Goal: Task Accomplishment & Management: Manage account settings

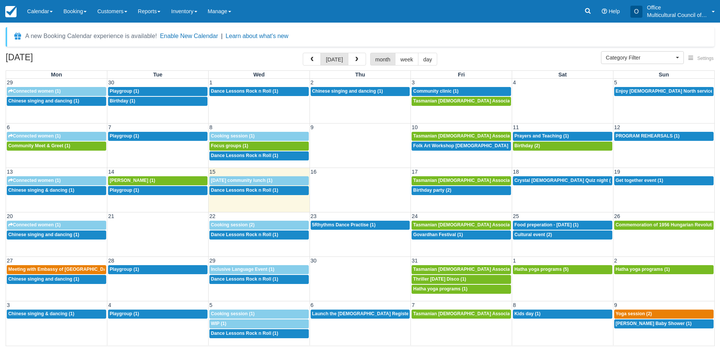
select select
click at [124, 336] on td "9:30a Playgroup (1)" at bounding box center [157, 323] width 101 height 29
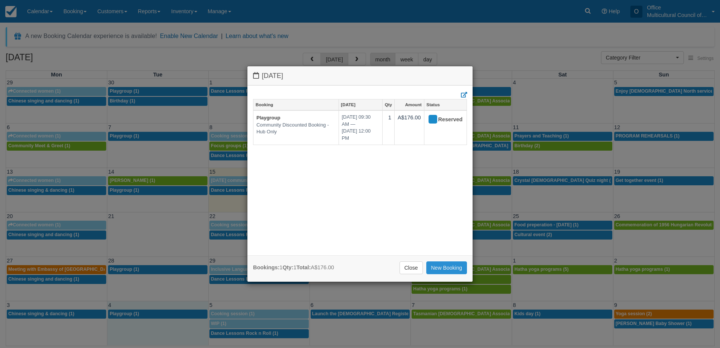
click at [438, 265] on link "New Booking" at bounding box center [446, 267] width 41 height 13
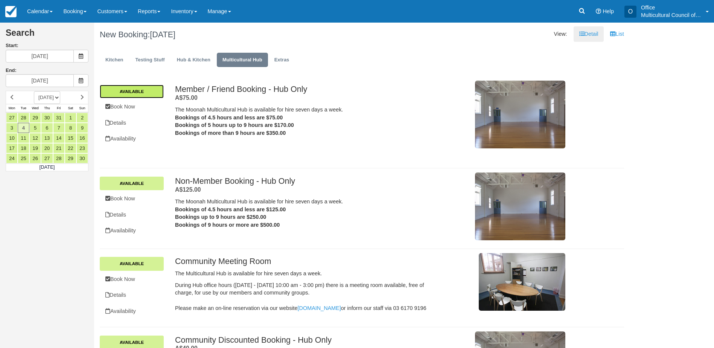
click at [144, 95] on link "Available" at bounding box center [132, 92] width 64 height 14
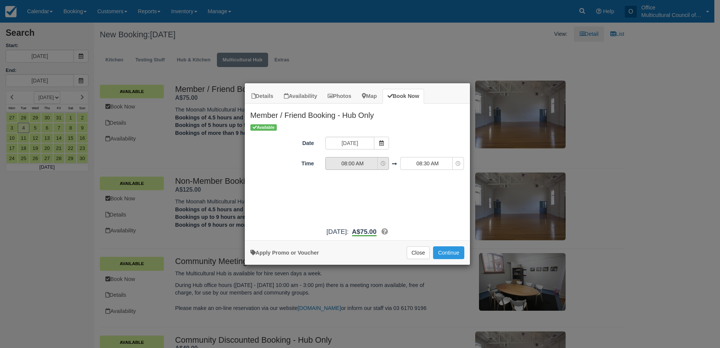
click at [363, 167] on button "08:00 AM" at bounding box center [357, 163] width 64 height 13
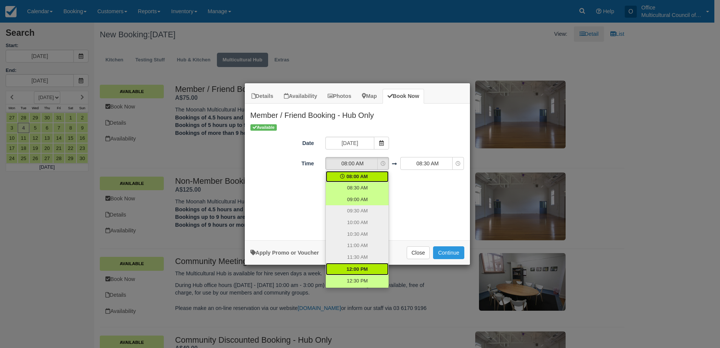
click at [363, 268] on span "12:00 PM" at bounding box center [356, 269] width 21 height 7
select select "12:00"
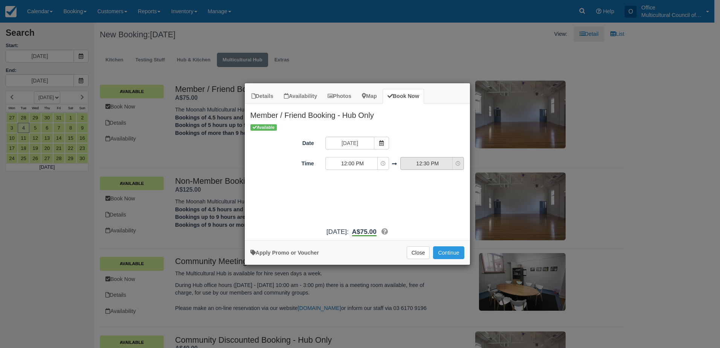
click at [418, 161] on span "12:30 PM" at bounding box center [427, 164] width 53 height 8
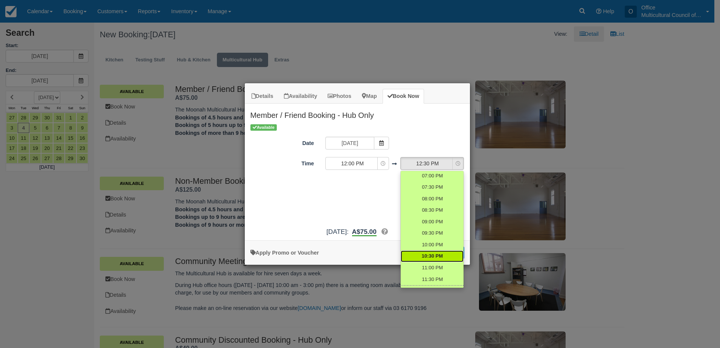
scroll to position [253, 0]
click at [431, 283] on span "12:00 AM" at bounding box center [431, 281] width 21 height 7
select select "24:00"
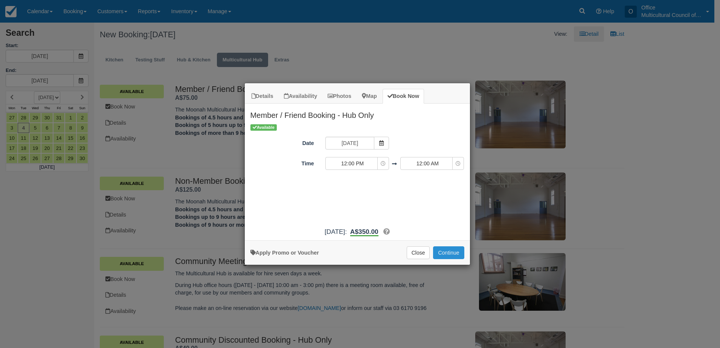
click at [445, 252] on button "Continue" at bounding box center [448, 252] width 31 height 13
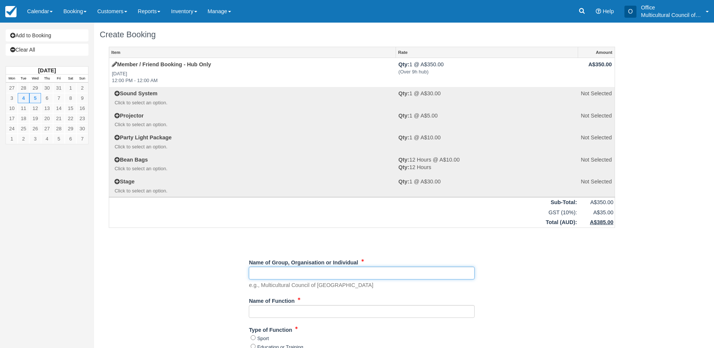
click at [284, 274] on input "Name of Group, Organisation or Individual" at bounding box center [362, 273] width 226 height 13
type input "MCOT"
click at [273, 313] on input "Name of Function" at bounding box center [362, 311] width 226 height 13
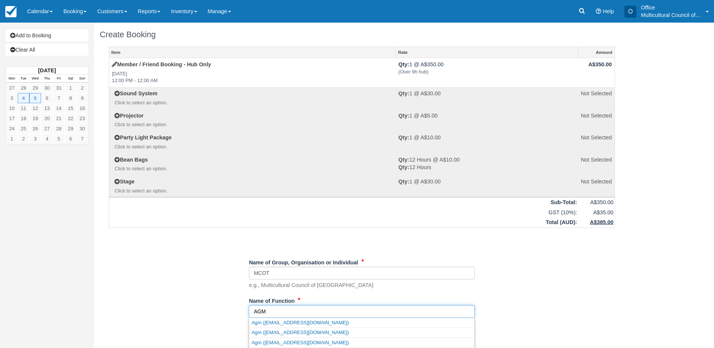
type input "AGM"
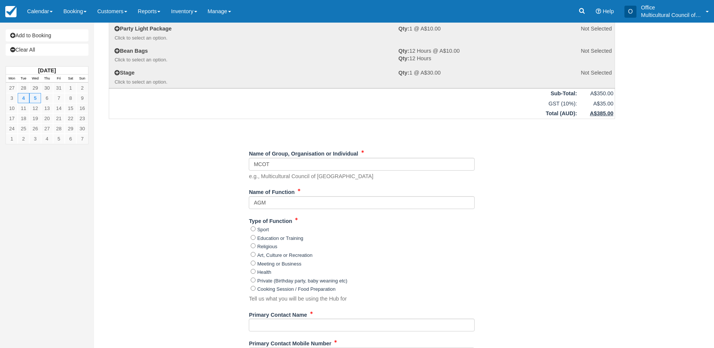
scroll to position [113, 0]
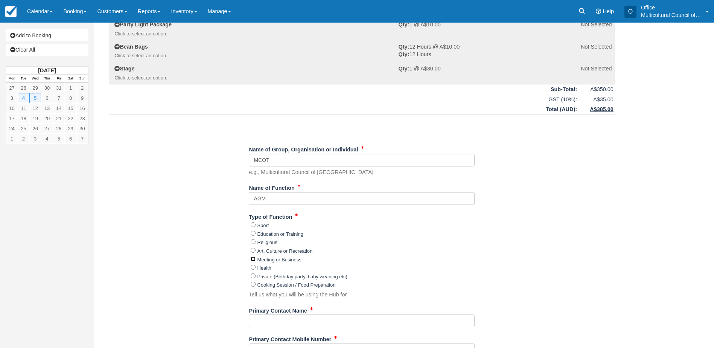
click at [252, 259] on input "Meeting or Business" at bounding box center [253, 258] width 5 height 5
radio input "true"
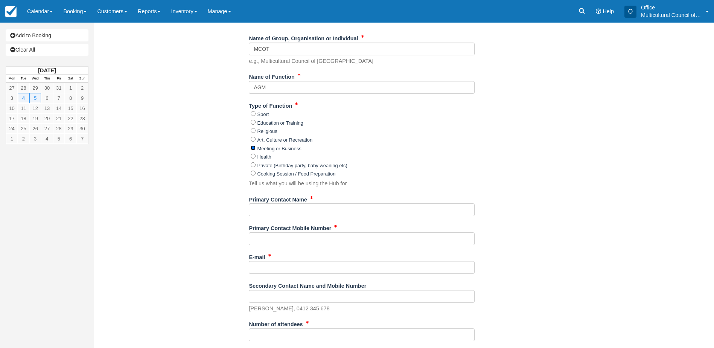
scroll to position [226, 0]
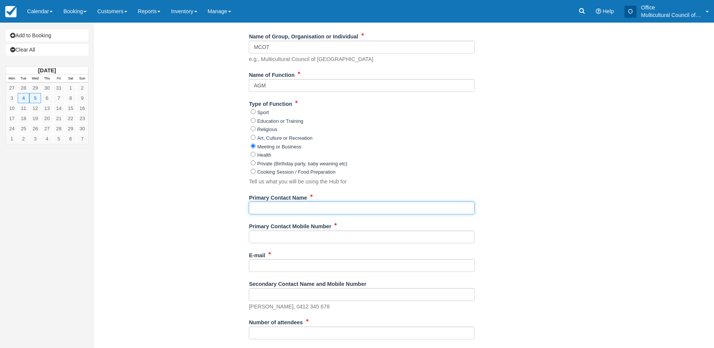
click at [265, 207] on input "Primary Contact Name" at bounding box center [362, 207] width 226 height 13
type input "Junqi Austin Yang"
type input "0473358834"
type input "office@mcot.org.au"
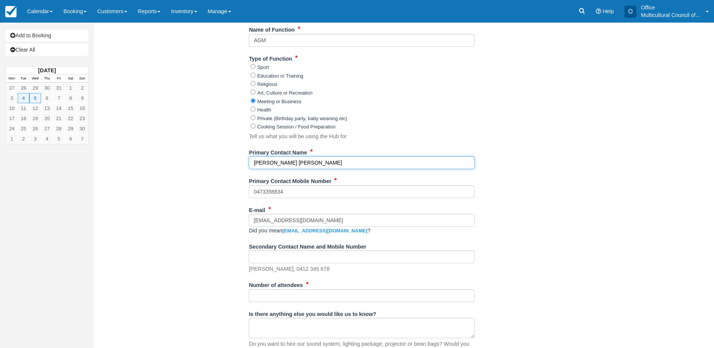
scroll to position [301, 0]
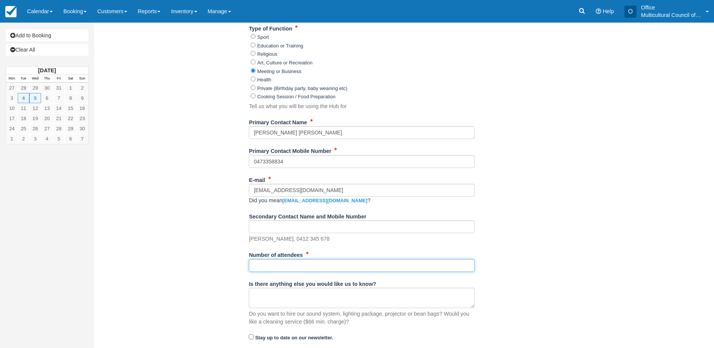
click at [264, 261] on input "Number of attendees" at bounding box center [362, 265] width 226 height 13
type input "100"
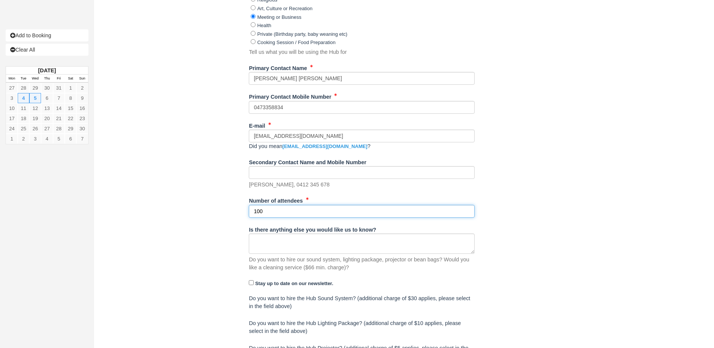
scroll to position [420, 0]
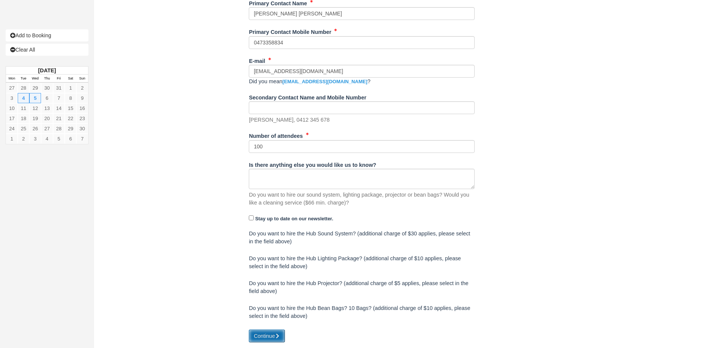
click at [256, 334] on button "Continue" at bounding box center [267, 335] width 36 height 13
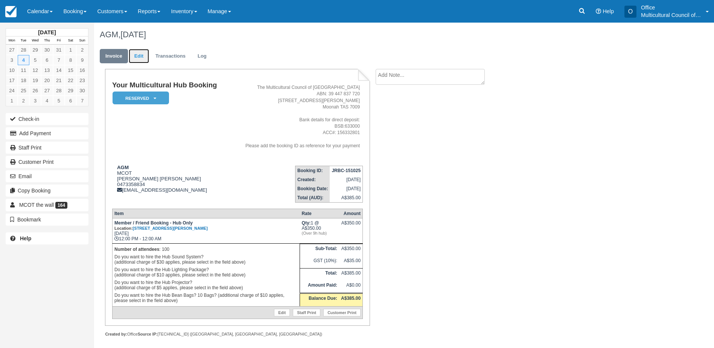
click at [137, 56] on link "Edit" at bounding box center [139, 56] width 20 height 15
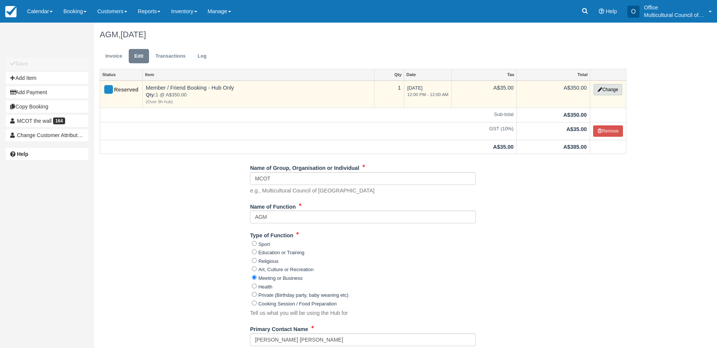
click at [598, 89] on icon "button" at bounding box center [600, 89] width 5 height 5
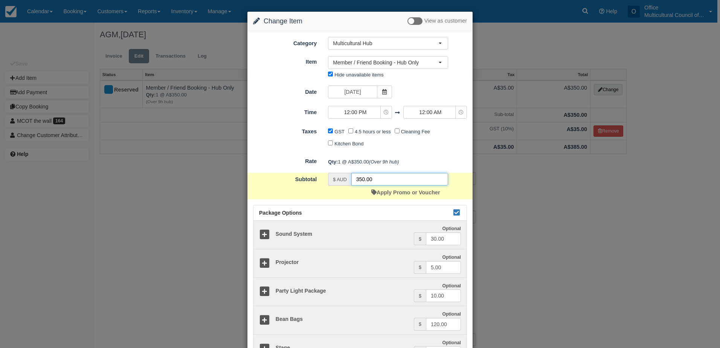
drag, startPoint x: 377, startPoint y: 177, endPoint x: 293, endPoint y: 188, distance: 85.5
click at [293, 188] on div "Subtotal $ AUD 350.00 Apply Promo or Voucher" at bounding box center [359, 186] width 225 height 26
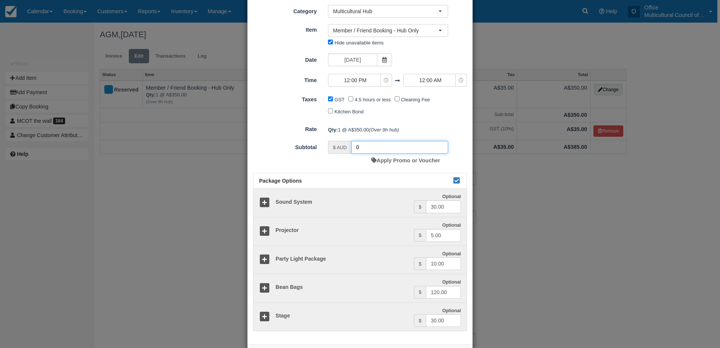
scroll to position [64, 0]
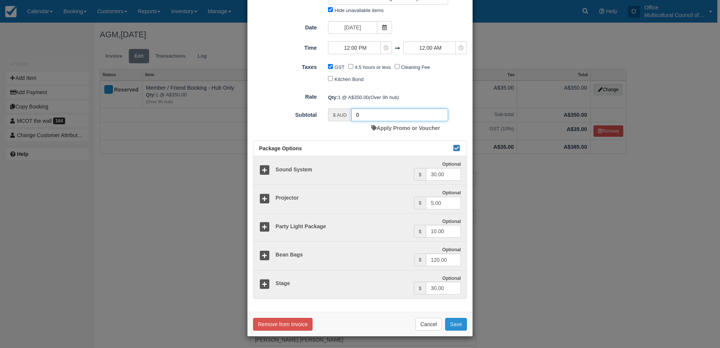
type input "0"
click at [459, 326] on button "Save" at bounding box center [456, 324] width 22 height 13
checkbox input "false"
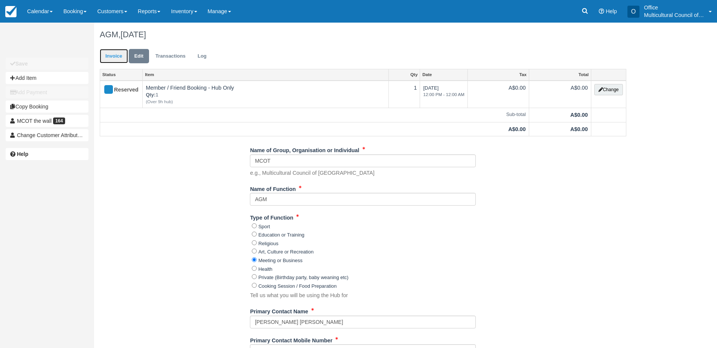
click at [113, 61] on link "Invoice" at bounding box center [114, 56] width 28 height 15
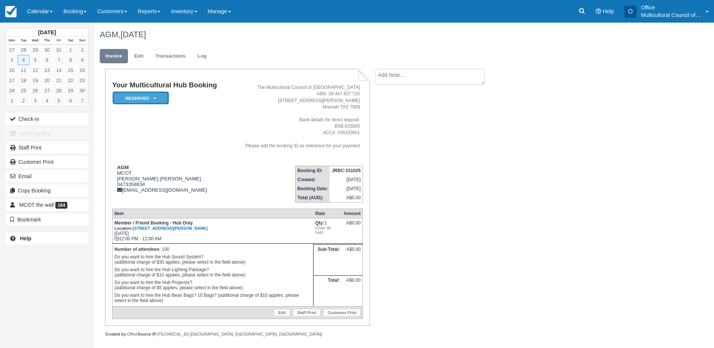
click at [153, 97] on em "Reserved" at bounding box center [141, 98] width 56 height 13
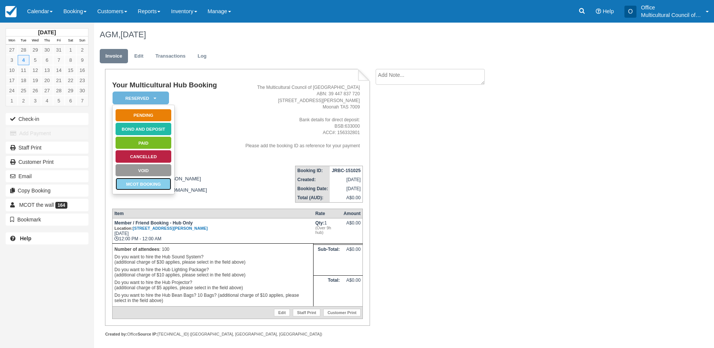
click at [148, 183] on link "MCOT Booking" at bounding box center [143, 183] width 56 height 13
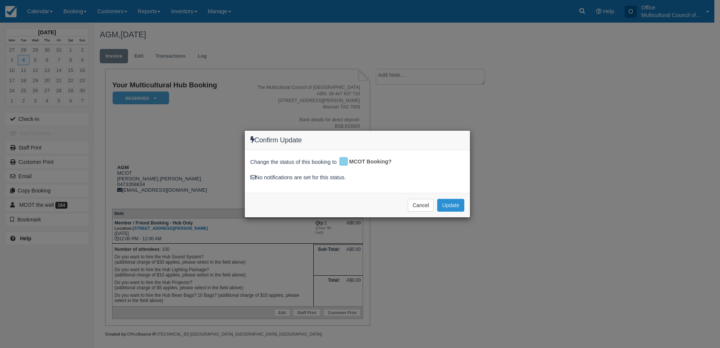
click at [458, 210] on button "Update" at bounding box center [450, 205] width 27 height 13
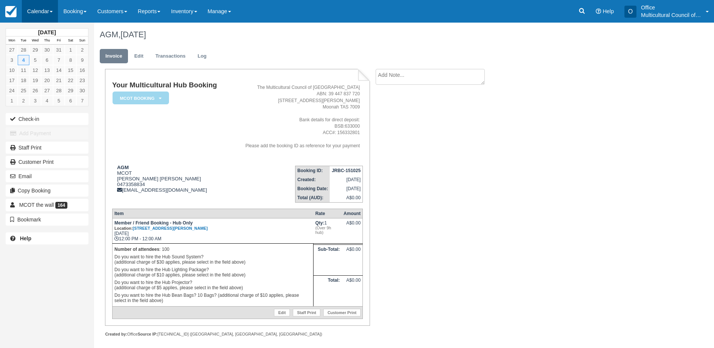
click at [39, 11] on link "Calendar" at bounding box center [40, 11] width 36 height 23
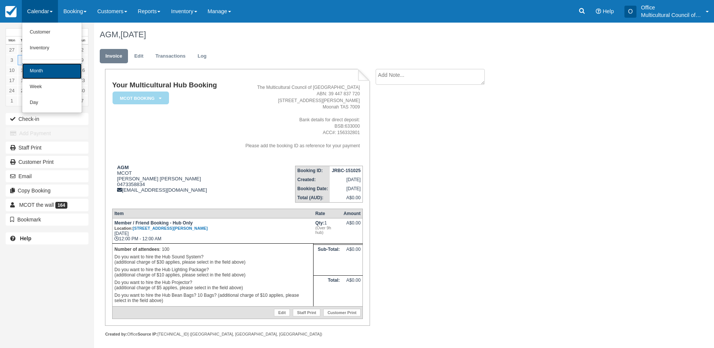
click at [60, 64] on link "Month" at bounding box center [51, 71] width 59 height 16
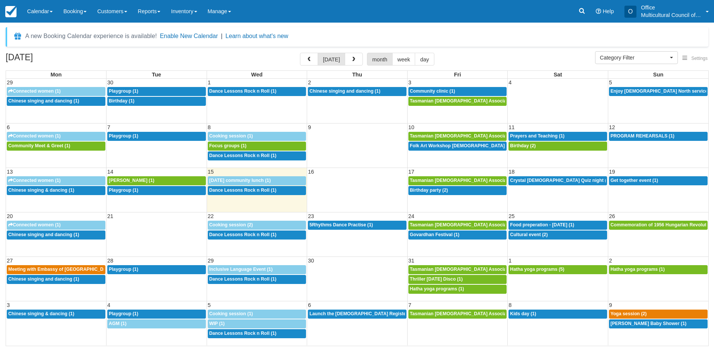
select select
